Goal: Find specific page/section: Find specific page/section

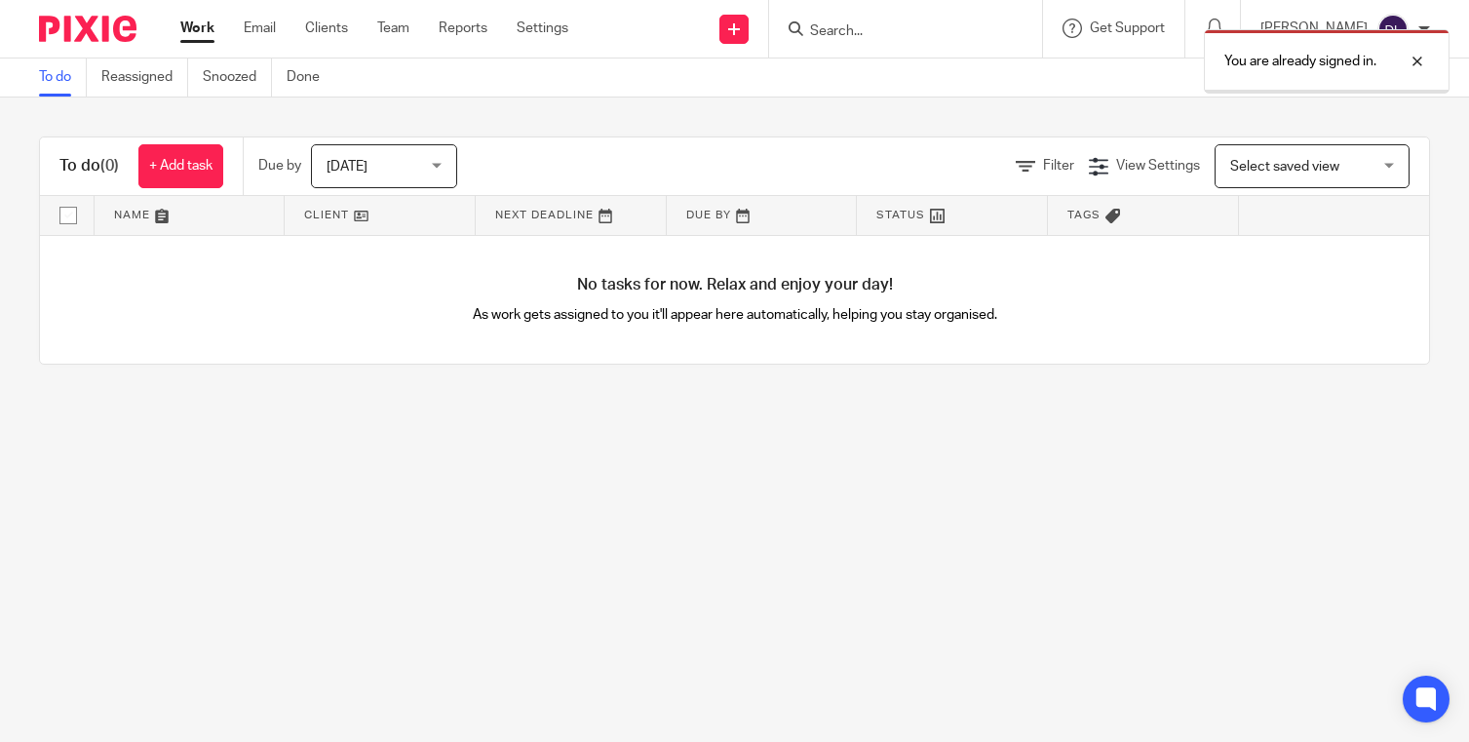
click at [896, 36] on div "You are already signed in." at bounding box center [1093, 56] width 716 height 74
click at [1413, 63] on div at bounding box center [1402, 61] width 53 height 23
drag, startPoint x: 1004, startPoint y: 47, endPoint x: 969, endPoint y: 35, distance: 37.0
click at [988, 41] on div "You are already signed in." at bounding box center [1093, 56] width 716 height 74
drag, startPoint x: 928, startPoint y: 34, endPoint x: 894, endPoint y: 37, distance: 34.2
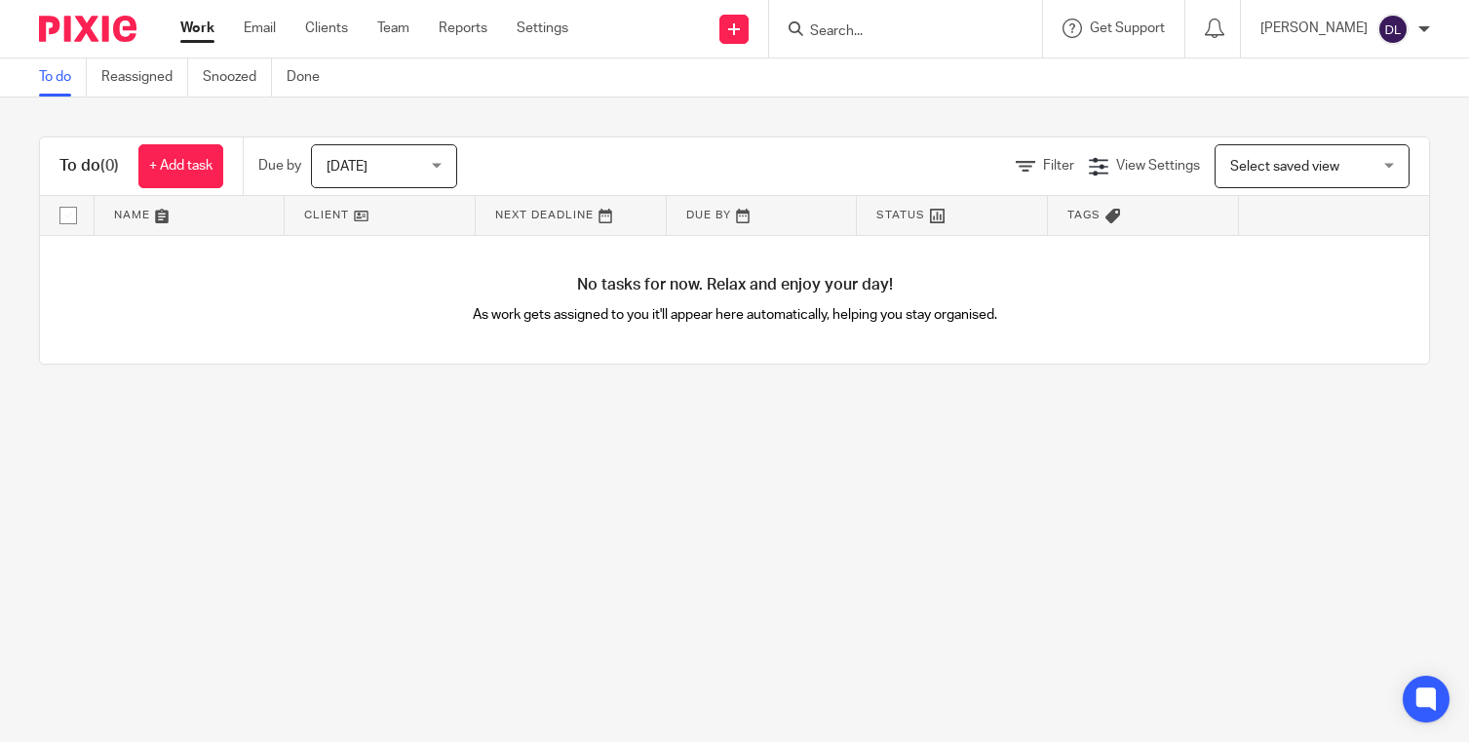
click at [910, 36] on input "Search" at bounding box center [895, 32] width 175 height 18
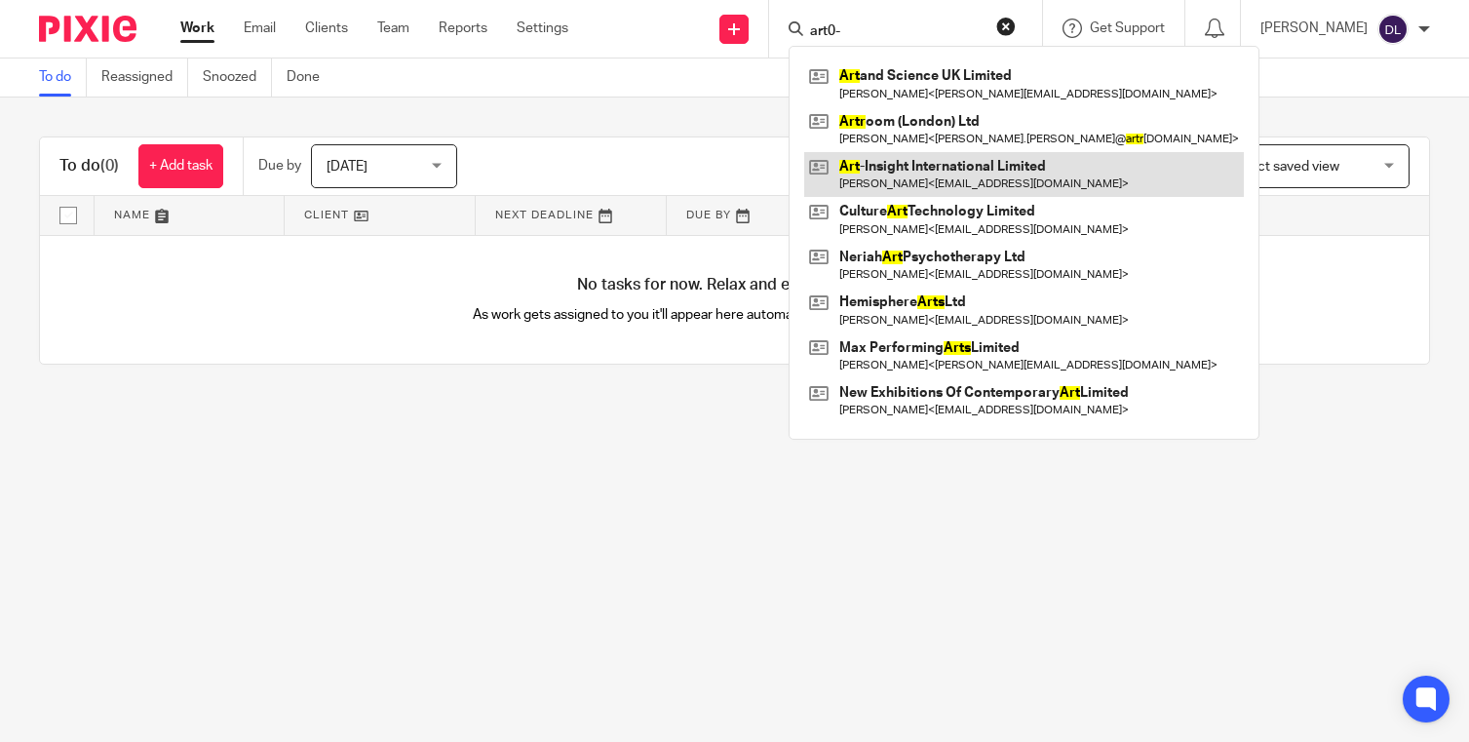
type input "art0-"
click at [902, 180] on link at bounding box center [1024, 174] width 440 height 45
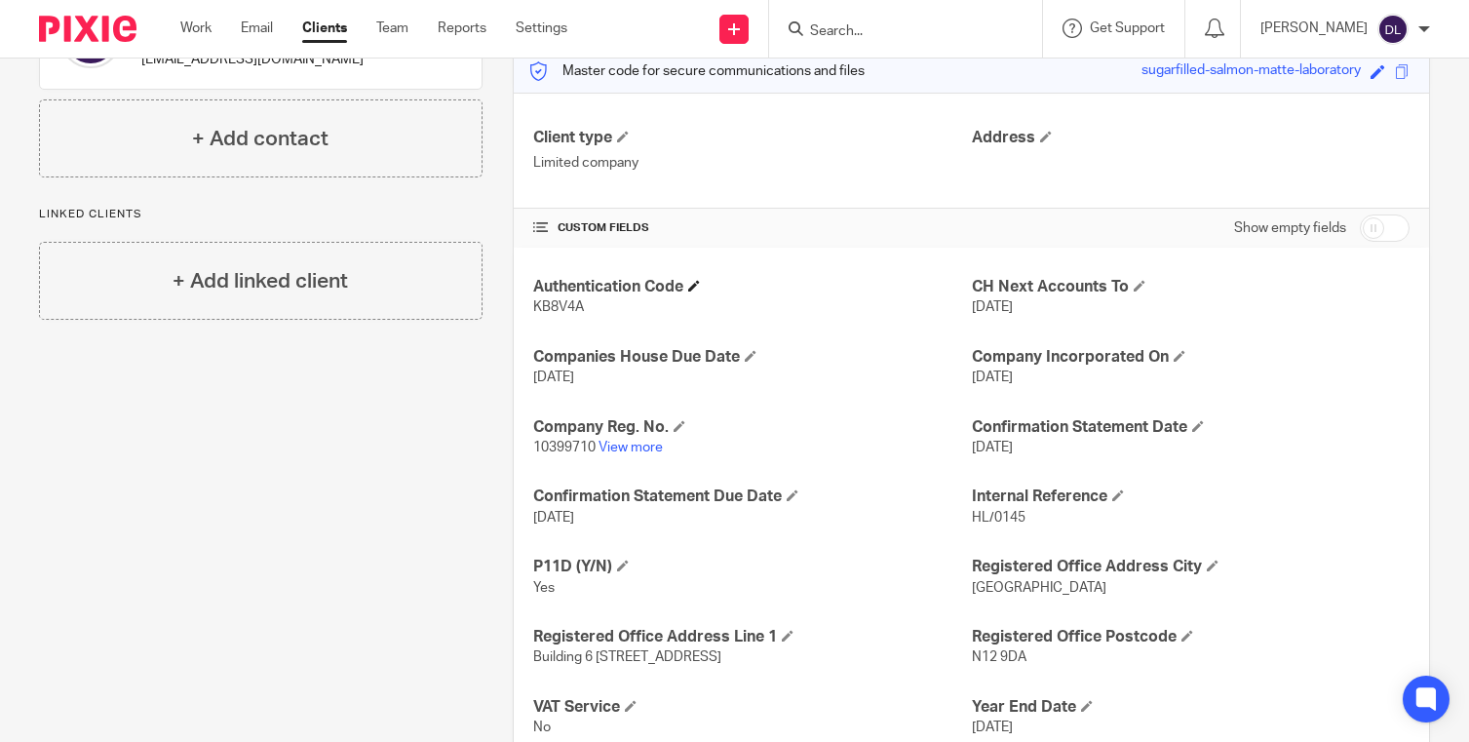
scroll to position [225, 0]
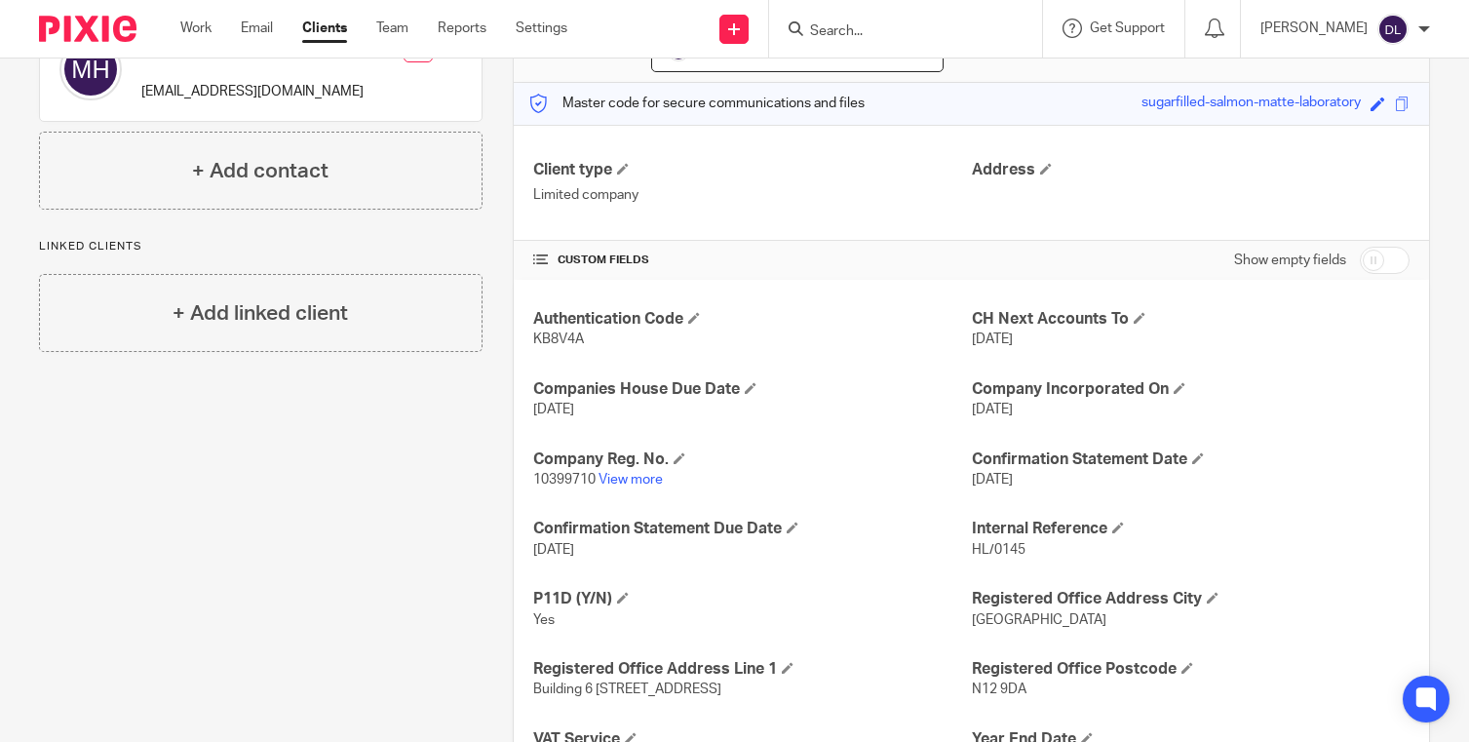
click at [556, 331] on p "KB8V4A" at bounding box center [752, 338] width 438 height 19
copy span "KB8V4A"
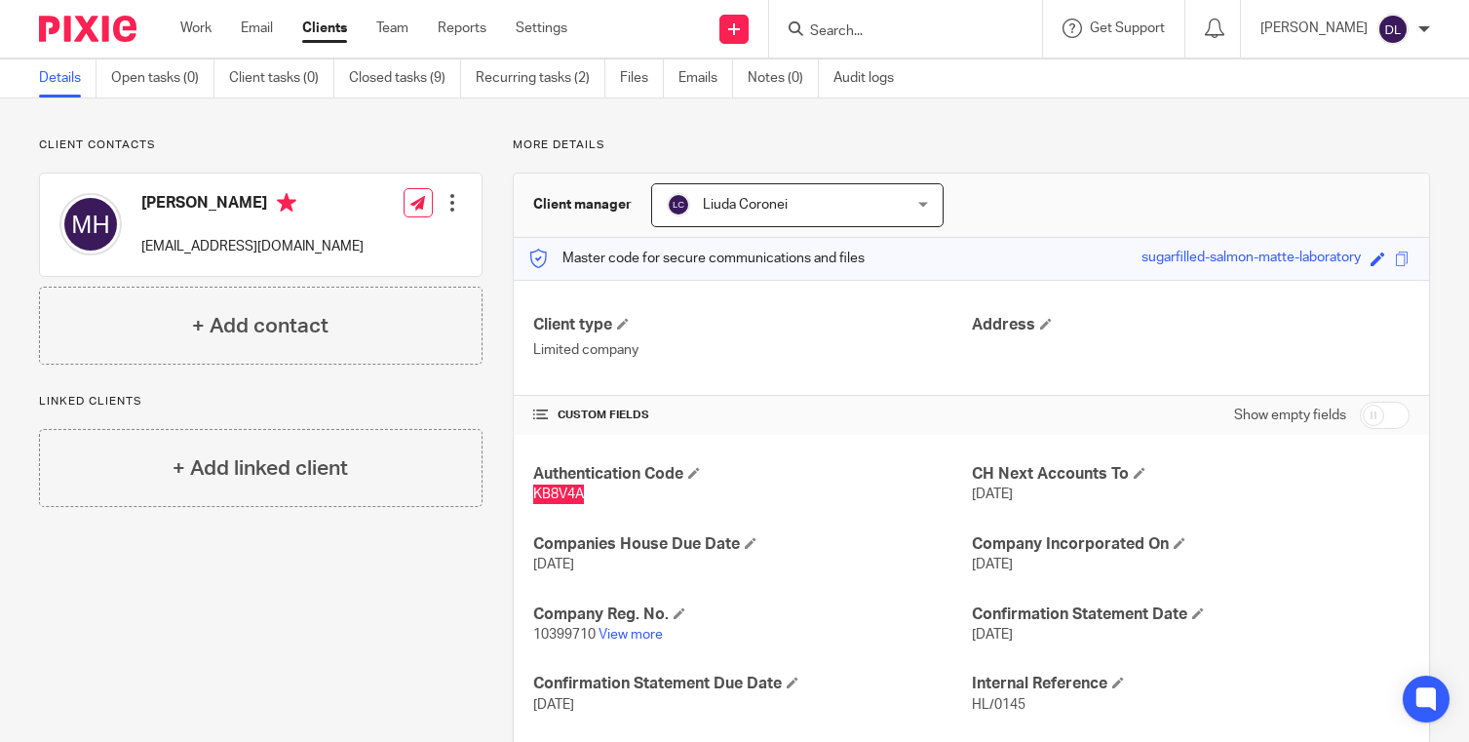
scroll to position [0, 0]
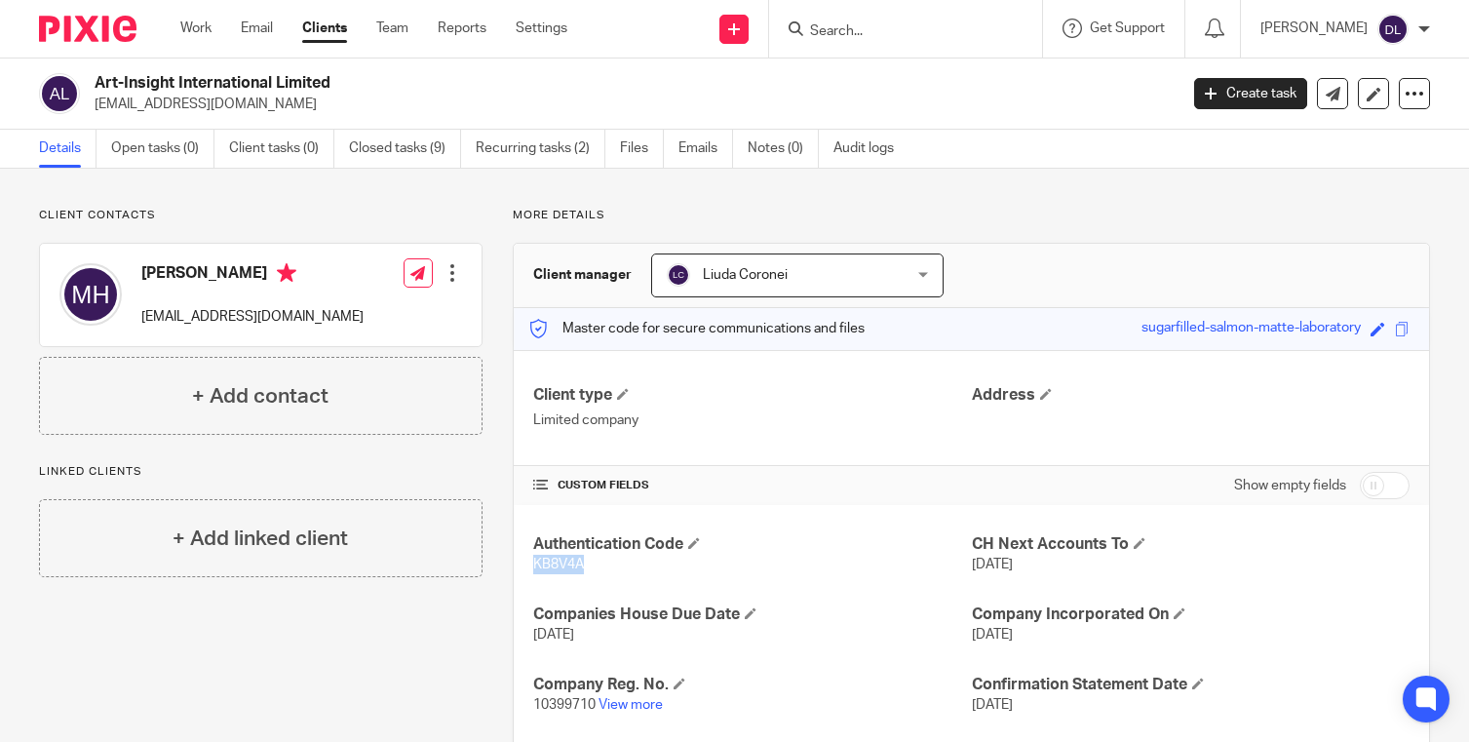
click at [189, 74] on h2 "Art-Insight International Limited" at bounding box center [523, 83] width 856 height 20
copy div "Art-Insight International Limited"
